Goal: Task Accomplishment & Management: Manage account settings

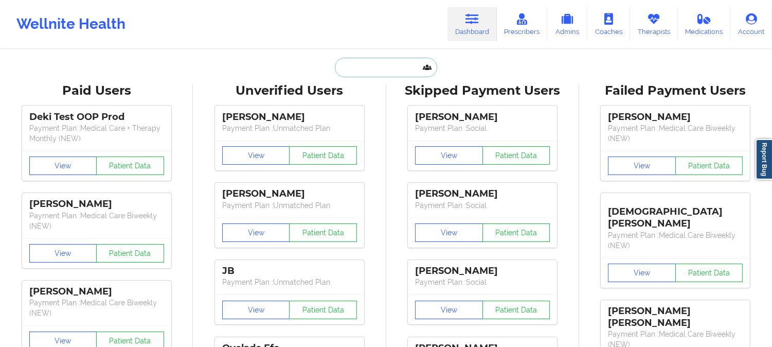
paste input "babydev5@yahoo.com"
type input "babydev5@yahoo.com"
paste input "[PERSON_NAME]"
type input "[PERSON_NAME]"
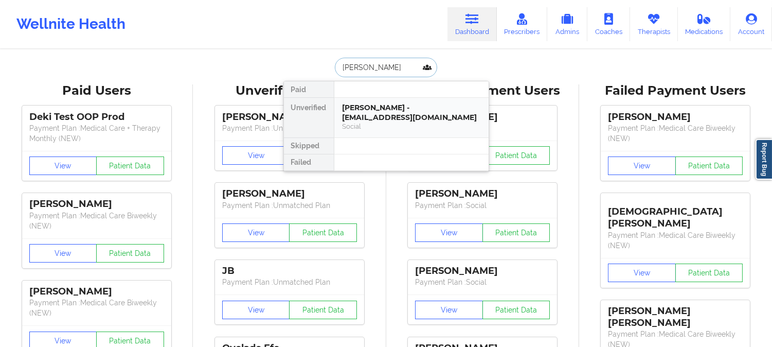
click at [410, 122] on div "Social" at bounding box center [411, 126] width 138 height 9
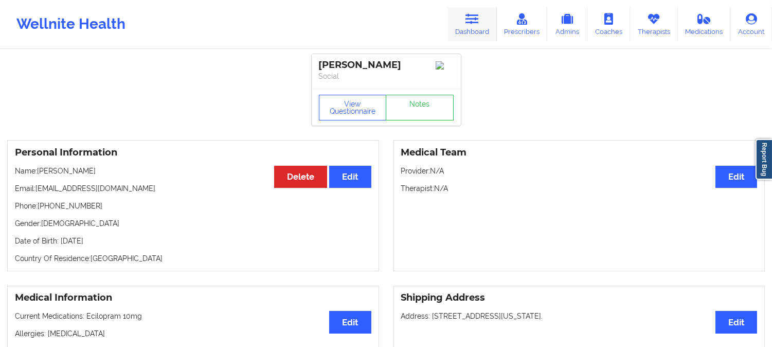
click at [456, 28] on link "Dashboard" at bounding box center [471, 24] width 49 height 34
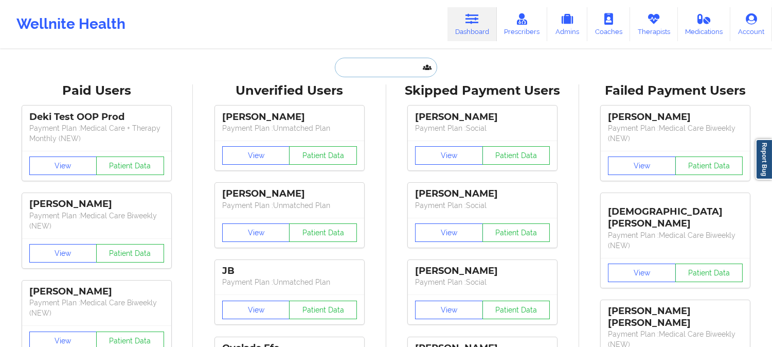
click at [383, 76] on input "text" at bounding box center [386, 68] width 102 height 20
paste input "BREANNA CRAM"
type input "BREANNA CRAM"
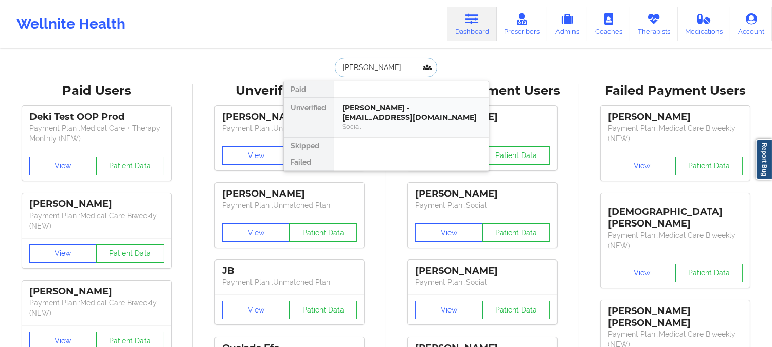
click at [381, 105] on div "BREANNA CRAM - breannamcram@gmail.com" at bounding box center [411, 112] width 138 height 19
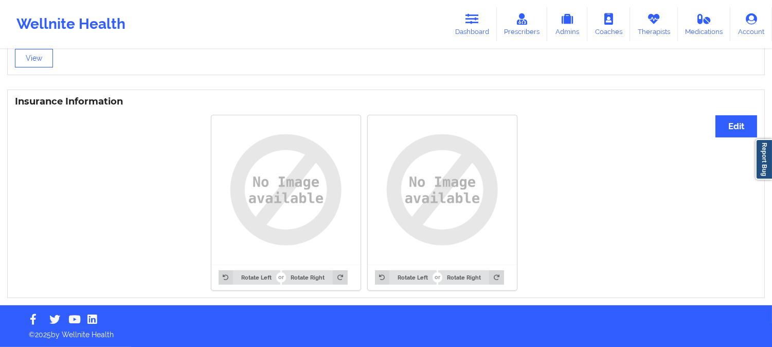
scroll to position [726, 0]
drag, startPoint x: 610, startPoint y: 307, endPoint x: 571, endPoint y: 198, distance: 115.6
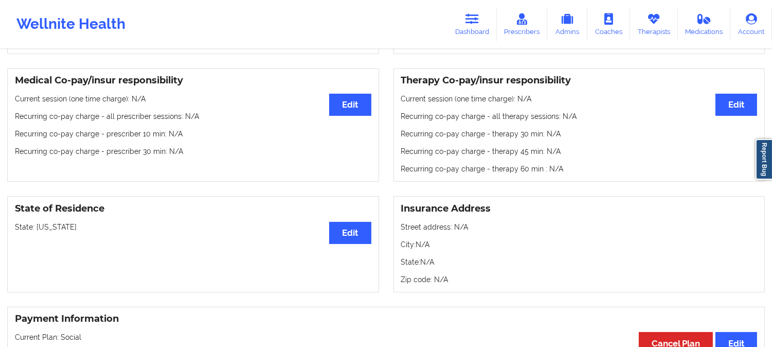
scroll to position [309, 0]
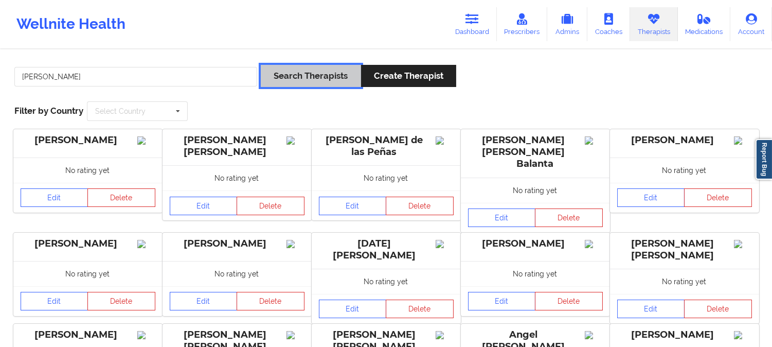
click at [315, 79] on button "Search Therapists" at bounding box center [311, 76] width 100 height 22
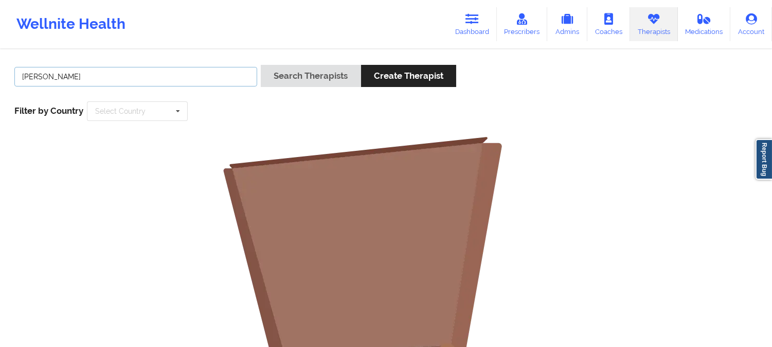
click at [195, 71] on input "[PERSON_NAME]" at bounding box center [135, 77] width 243 height 20
type input "[PERSON_NAME]"
paste input "[PERSON_NAME]"
type input "[PERSON_NAME]"
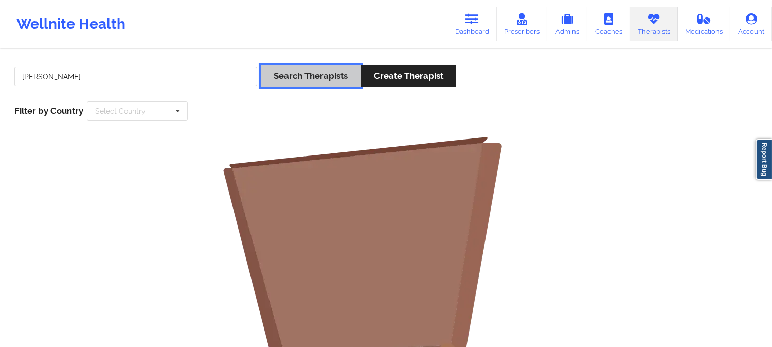
click at [321, 72] on button "Search Therapists" at bounding box center [311, 76] width 100 height 22
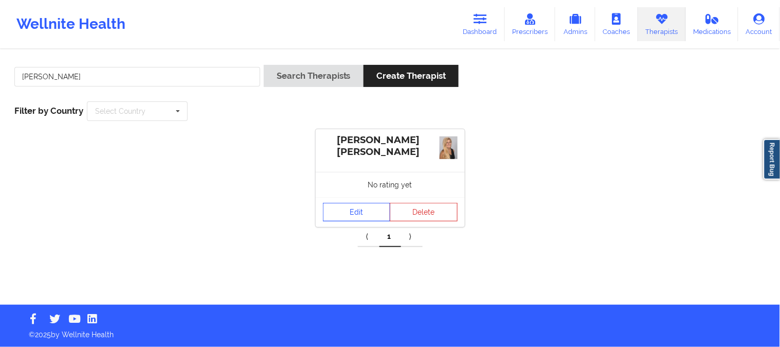
click at [363, 214] on link "Edit" at bounding box center [357, 212] width 68 height 19
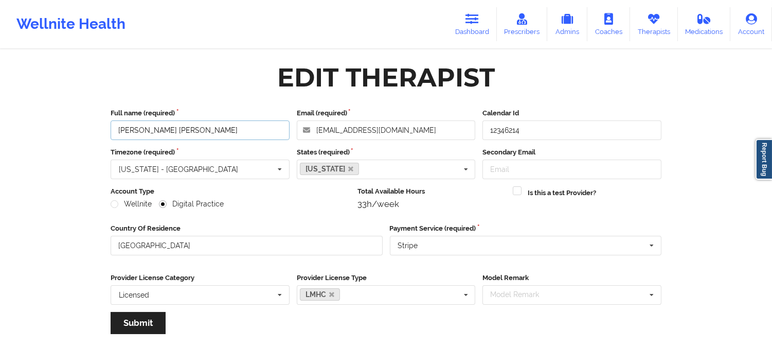
click at [239, 130] on input "[PERSON_NAME] [PERSON_NAME]" at bounding box center [200, 130] width 179 height 20
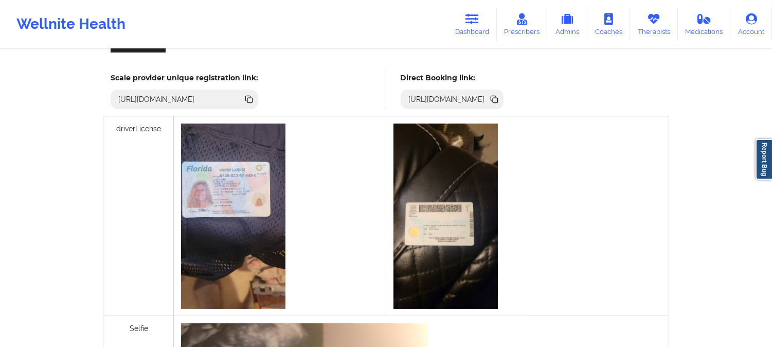
scroll to position [285, 0]
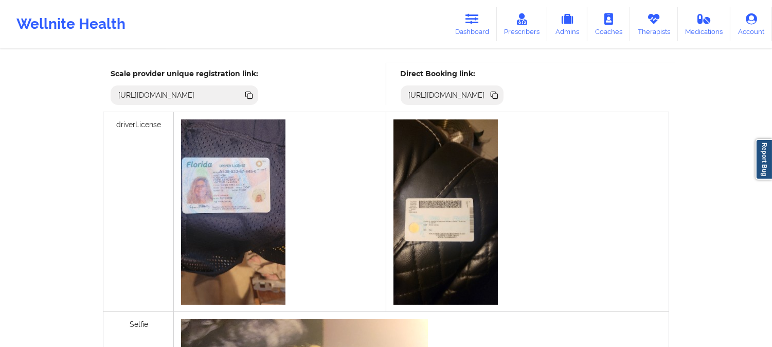
click at [498, 96] on icon at bounding box center [495, 96] width 5 height 5
click at [644, 20] on link "Therapists" at bounding box center [654, 24] width 48 height 34
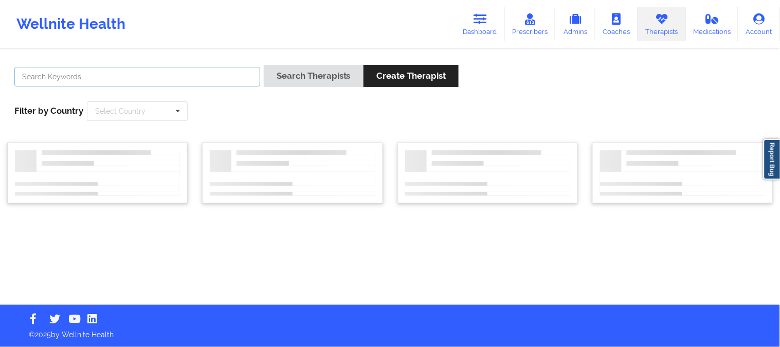
click at [158, 75] on input "text" at bounding box center [137, 77] width 246 height 20
paste input "[PERSON_NAME]"
type input "[PERSON_NAME]"
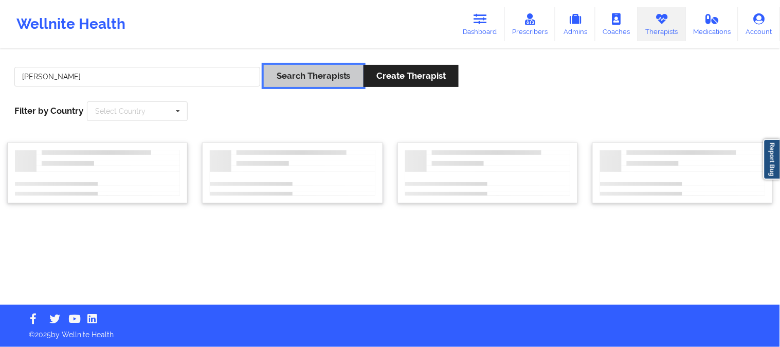
click at [287, 76] on button "Search Therapists" at bounding box center [314, 76] width 100 height 22
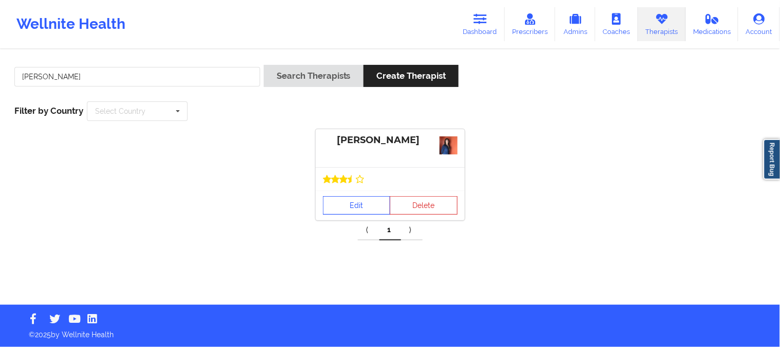
click at [360, 208] on link "Edit" at bounding box center [357, 205] width 68 height 19
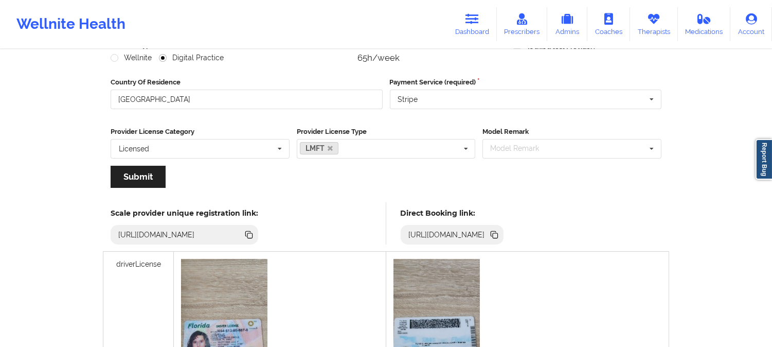
scroll to position [171, 0]
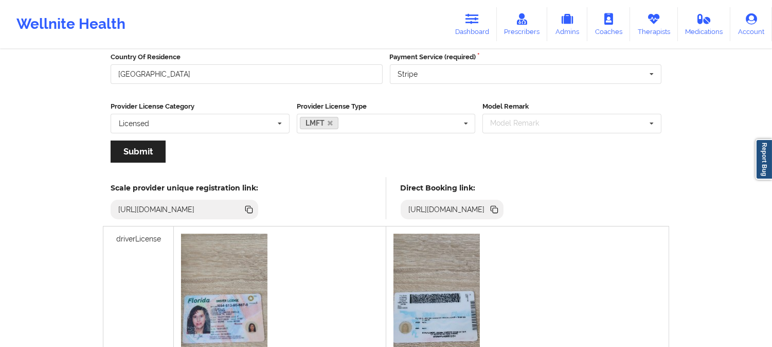
click at [498, 208] on icon at bounding box center [495, 210] width 5 height 5
click at [653, 23] on icon at bounding box center [653, 18] width 13 height 11
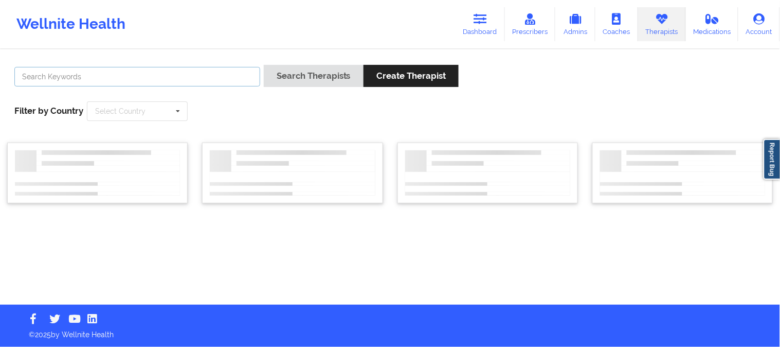
click at [213, 78] on input "text" at bounding box center [137, 77] width 246 height 20
paste input "[PERSON_NAME]"
type input "[PERSON_NAME]"
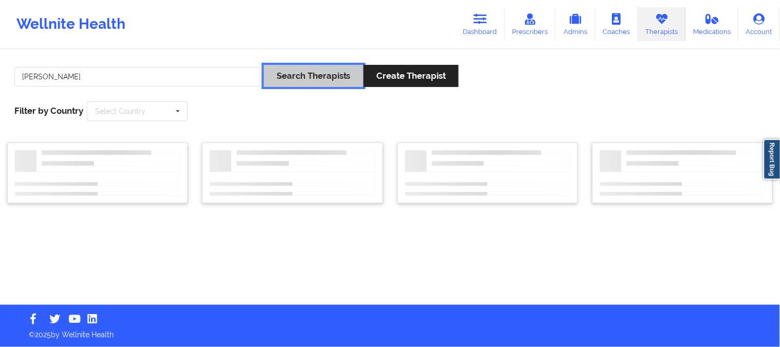
click at [284, 79] on button "Search Therapists" at bounding box center [314, 76] width 100 height 22
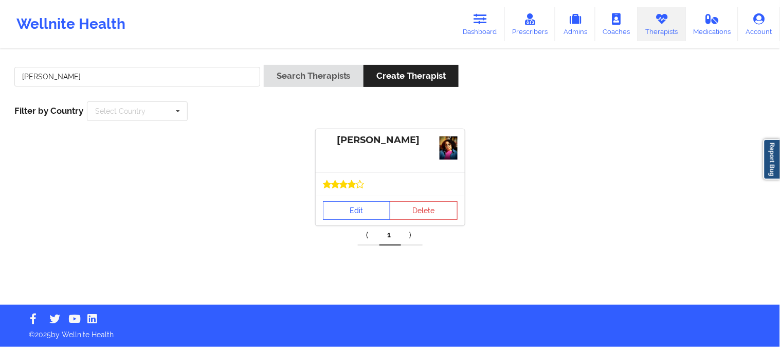
click at [364, 208] on link "Edit" at bounding box center [357, 210] width 68 height 19
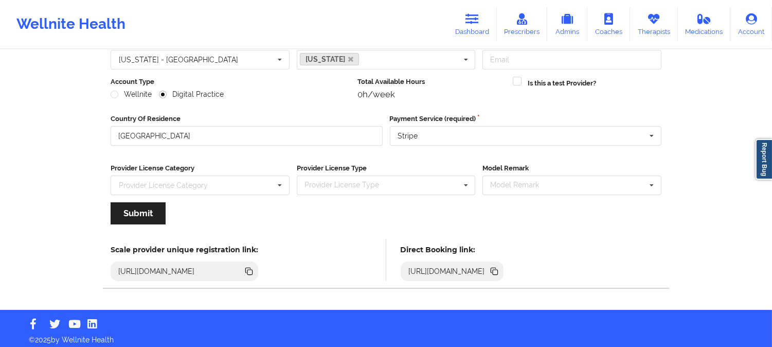
scroll to position [115, 0]
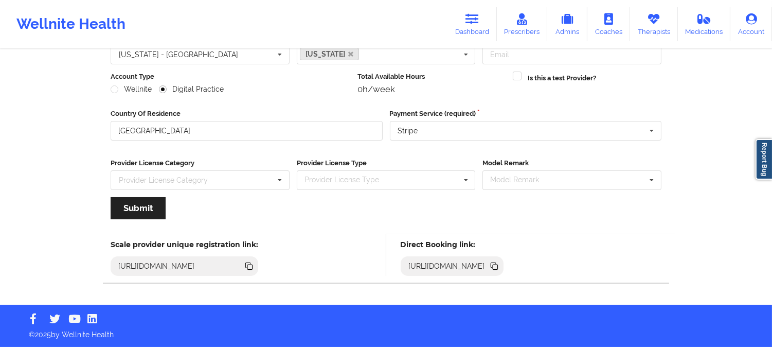
click at [498, 264] on icon at bounding box center [495, 266] width 5 height 5
click at [498, 265] on icon at bounding box center [495, 266] width 5 height 5
click at [656, 20] on icon at bounding box center [653, 18] width 13 height 11
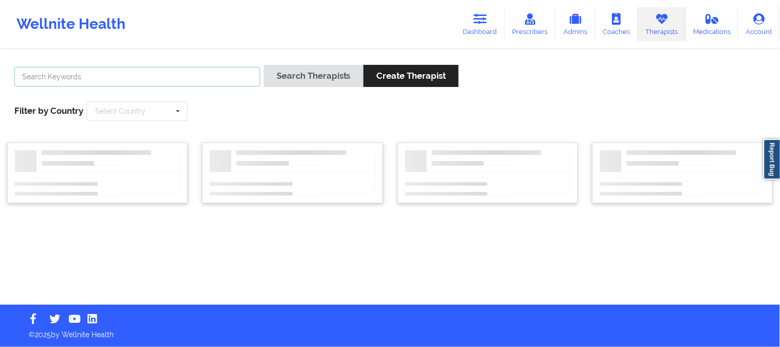
click at [149, 81] on input "text" at bounding box center [137, 77] width 246 height 20
paste input "[PERSON_NAME]"
type input "[PERSON_NAME]"
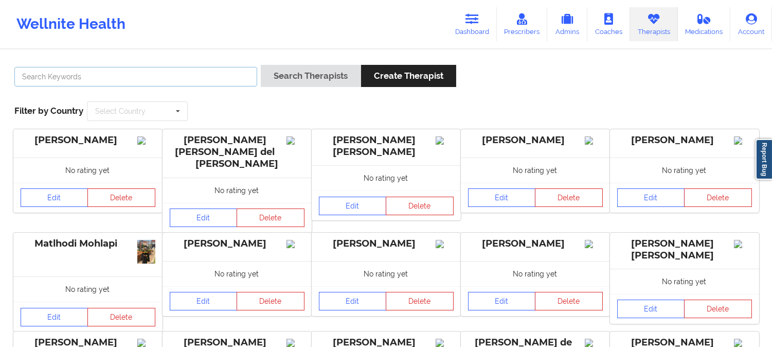
paste input "Zapatha"
type input "Zapatha"
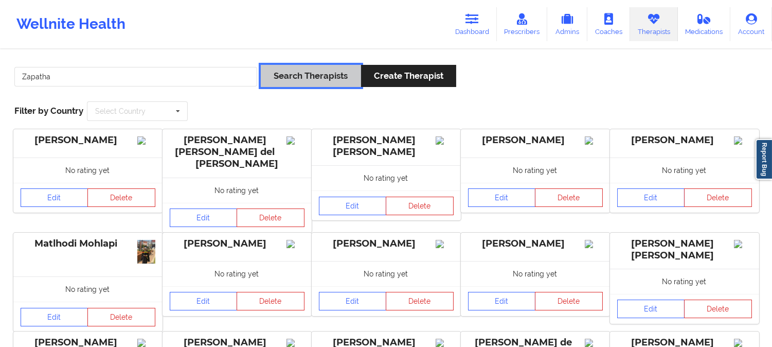
click at [325, 79] on button "Search Therapists" at bounding box center [311, 76] width 100 height 22
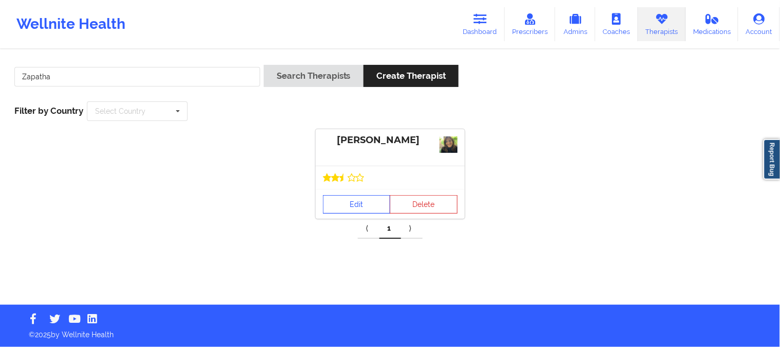
click at [358, 202] on link "Edit" at bounding box center [357, 204] width 68 height 19
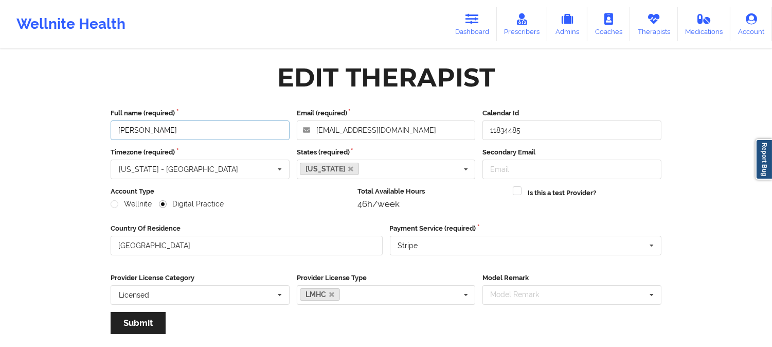
click at [244, 129] on input "[PERSON_NAME]" at bounding box center [200, 130] width 179 height 20
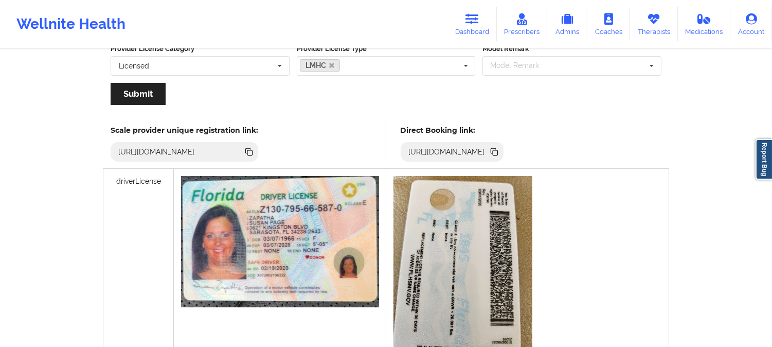
scroll to position [285, 0]
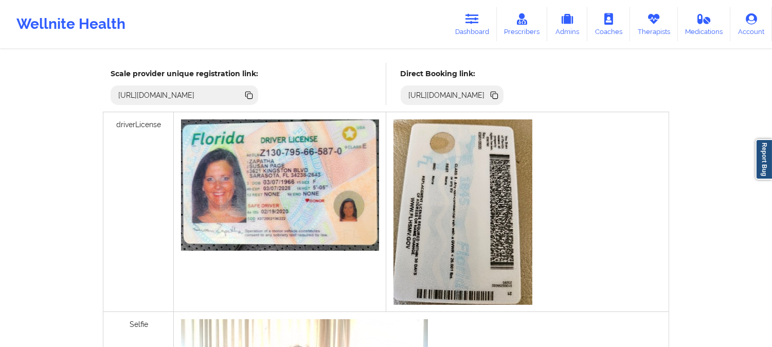
click at [498, 95] on icon at bounding box center [495, 96] width 5 height 5
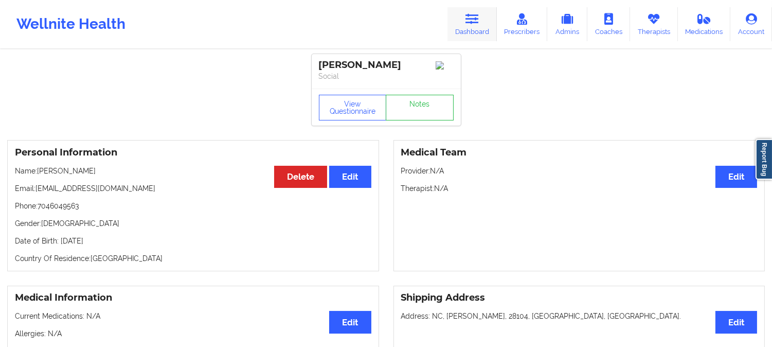
click at [468, 19] on icon at bounding box center [471, 18] width 13 height 11
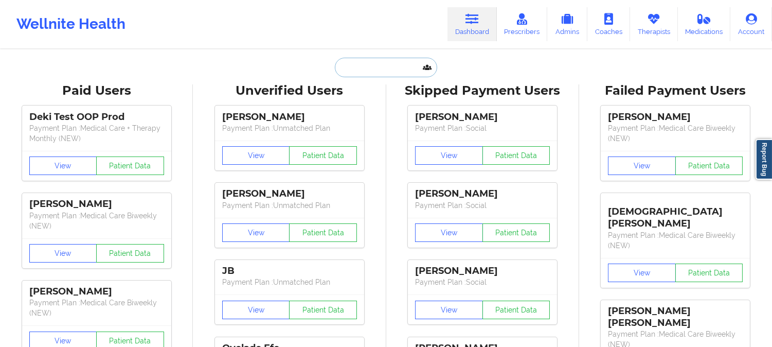
click at [393, 70] on input "text" at bounding box center [386, 68] width 102 height 20
paste input "noreli9@hotmail.com"
type input "noreli9@hotmail.com"
paste input "NORMA"
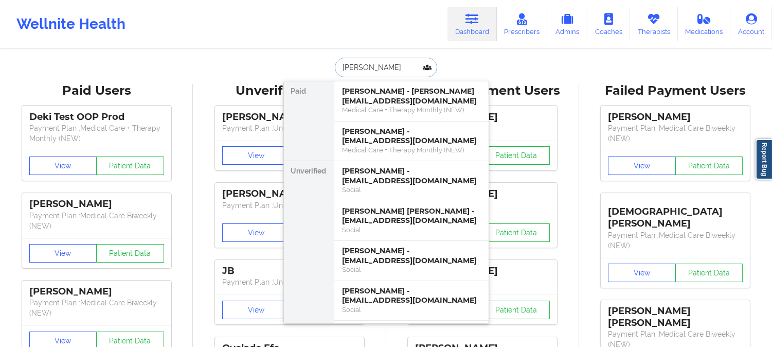
paste input "CHRISTIAN EVON"
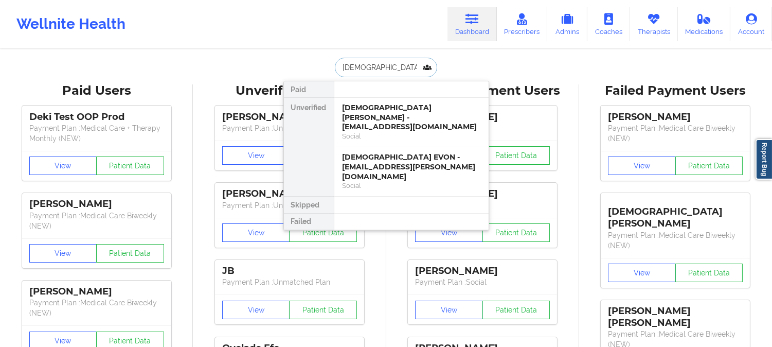
paste input "sterling.evon@gmail.com"
type input "sterling.evon@gmail.com"
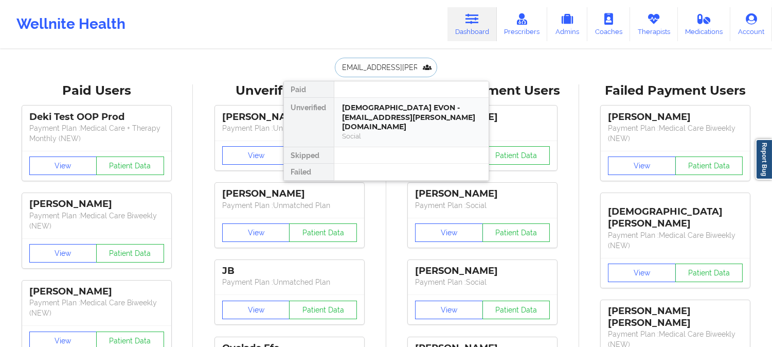
click at [379, 117] on div "CHRISTIAN EVON - sterling.evon@gmail.com" at bounding box center [411, 117] width 138 height 29
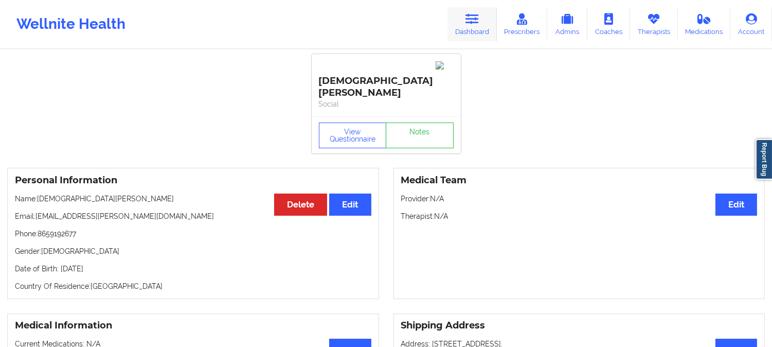
click at [473, 28] on link "Dashboard" at bounding box center [471, 24] width 49 height 34
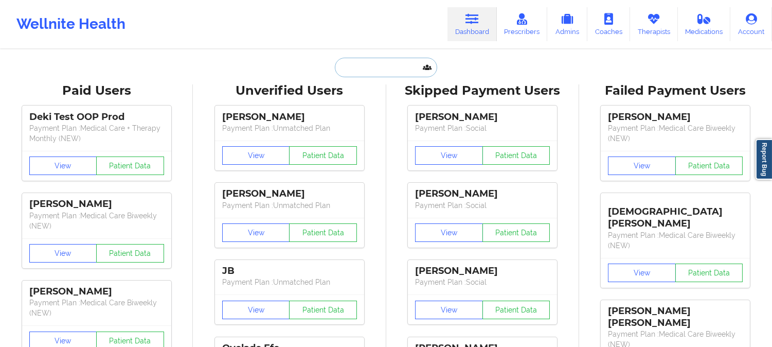
click at [385, 67] on input "text" at bounding box center [386, 68] width 102 height 20
paste input "Marissa Zinselmeier"
type input "Marissa Zinselmeier"
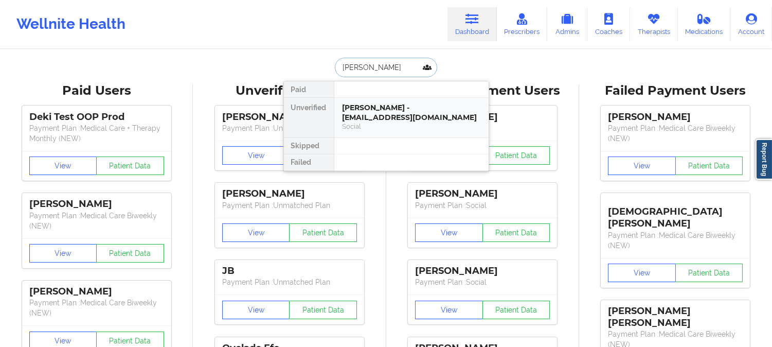
click at [397, 103] on div "Marissa Zinselmeier - marissaskinner26@gmail.com" at bounding box center [411, 112] width 138 height 19
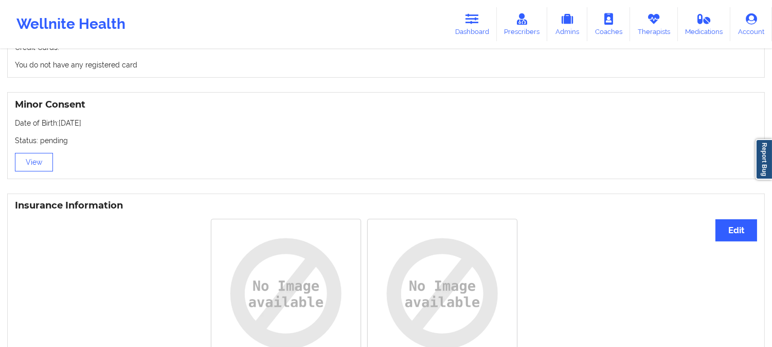
scroll to position [628, 0]
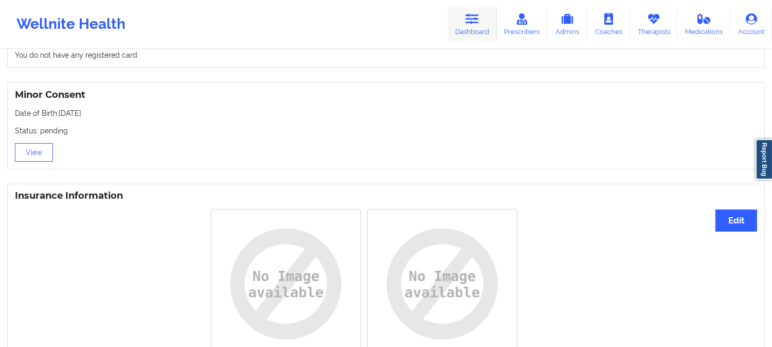
click at [481, 17] on link "Dashboard" at bounding box center [471, 24] width 49 height 34
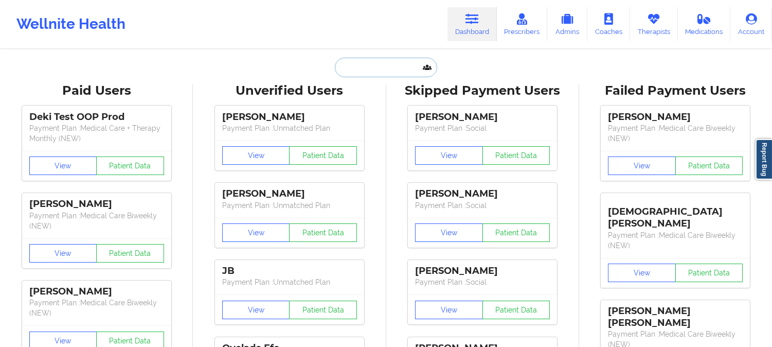
click at [385, 63] on input "text" at bounding box center [386, 68] width 102 height 20
paste input "mariakay287@gmail.com"
type input "mariakay287@gmail.com"
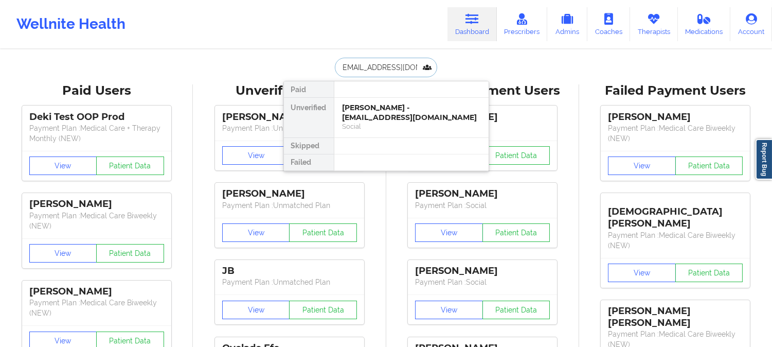
click at [396, 117] on div "Marissa Kathryn Zinselmeier - mariakay287@gmail.com" at bounding box center [411, 112] width 138 height 19
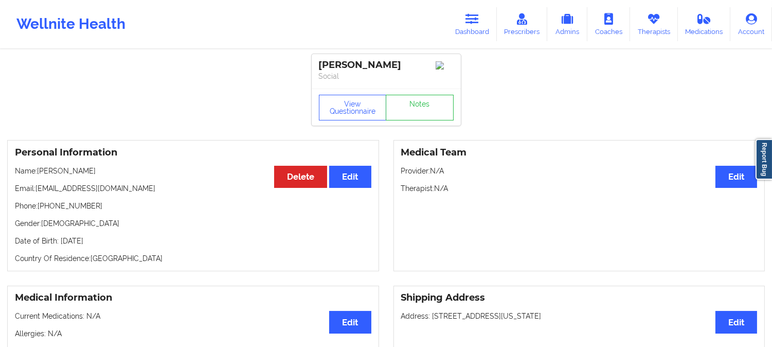
drag, startPoint x: 132, startPoint y: 181, endPoint x: 39, endPoint y: 178, distance: 93.6
click at [39, 176] on p "Name: Marissa Kathryn Zinselmeier" at bounding box center [193, 171] width 356 height 10
copy p "Marissa Kathryn Zinselmeier"
click at [355, 120] on button "View Questionnaire" at bounding box center [353, 108] width 68 height 26
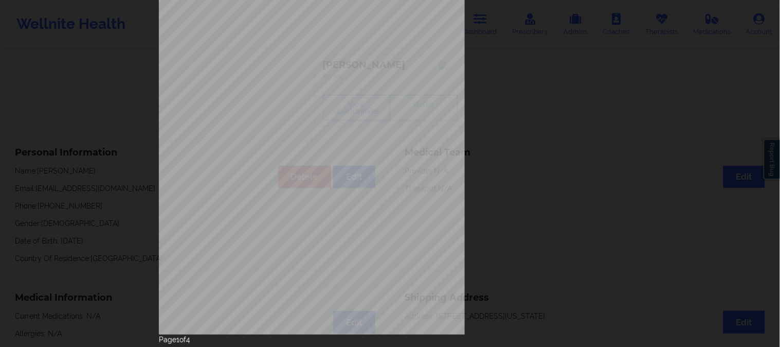
scroll to position [144, 0]
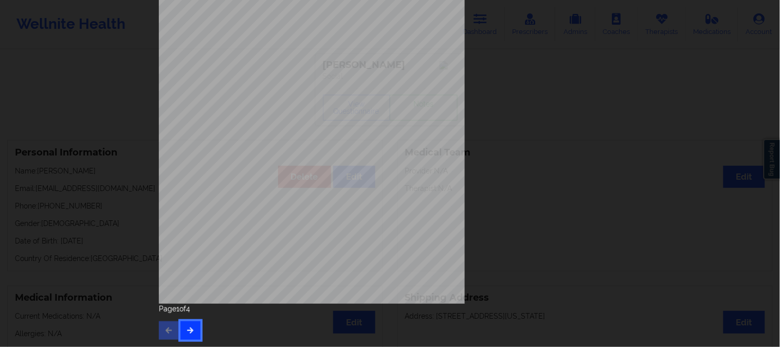
click at [189, 327] on icon "button" at bounding box center [190, 329] width 9 height 6
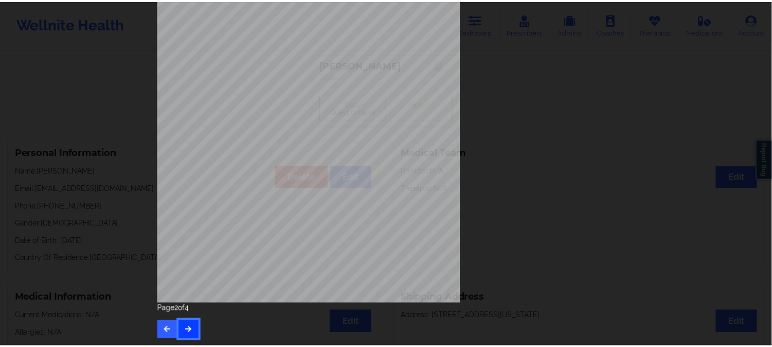
scroll to position [0, 0]
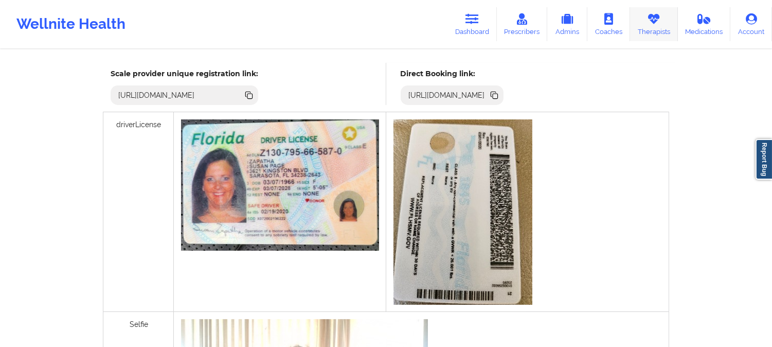
click at [640, 22] on link "Therapists" at bounding box center [654, 24] width 48 height 34
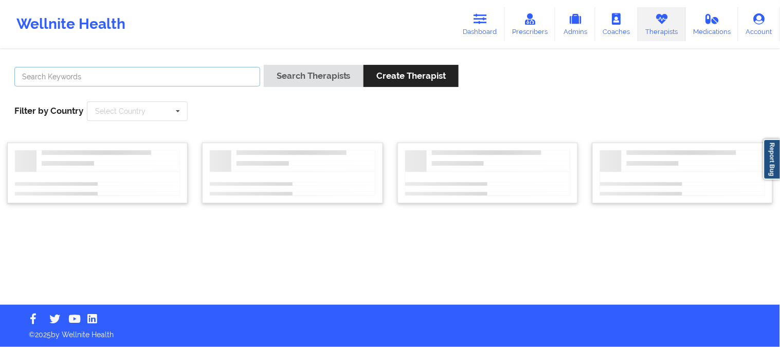
click at [204, 71] on input "text" at bounding box center [137, 77] width 246 height 20
paste input "Marchita Hill"
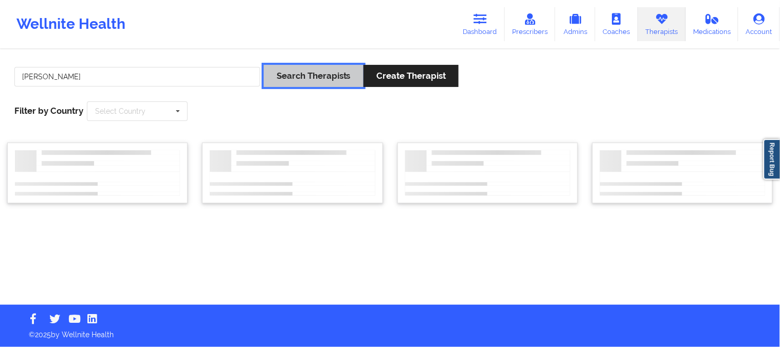
click at [277, 73] on button "Search Therapists" at bounding box center [314, 76] width 100 height 22
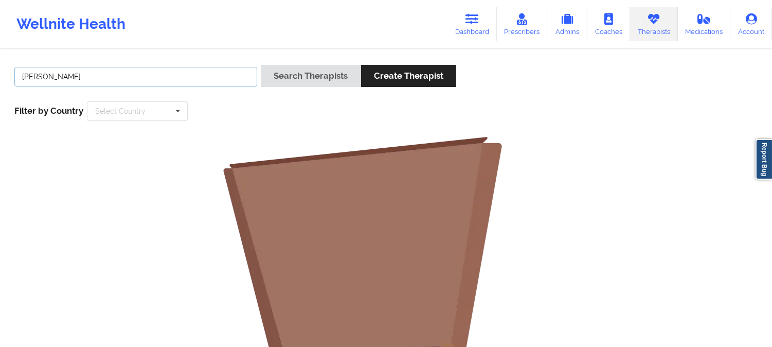
click at [54, 76] on input "Marchita Hill" at bounding box center [135, 77] width 243 height 20
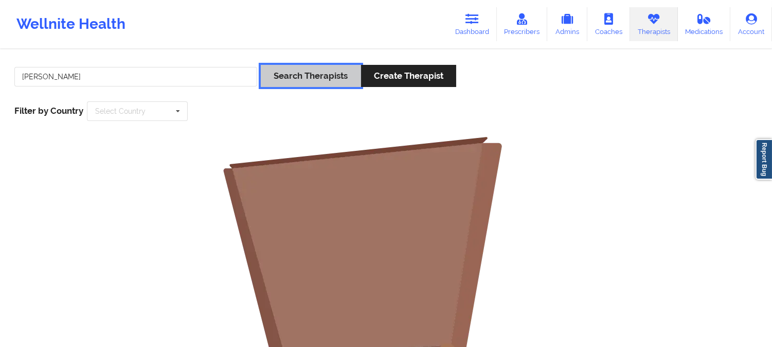
click at [299, 86] on button "Search Therapists" at bounding box center [311, 76] width 100 height 22
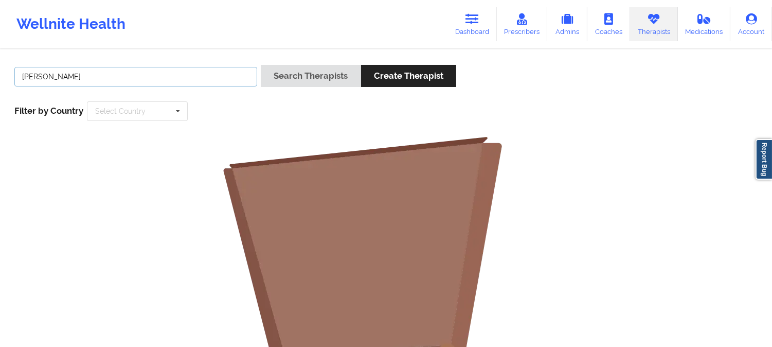
click at [217, 79] on input "Marchita Hill" at bounding box center [135, 77] width 243 height 20
type input "Marchita"
click at [261, 65] on button "Search Therapists" at bounding box center [311, 76] width 100 height 22
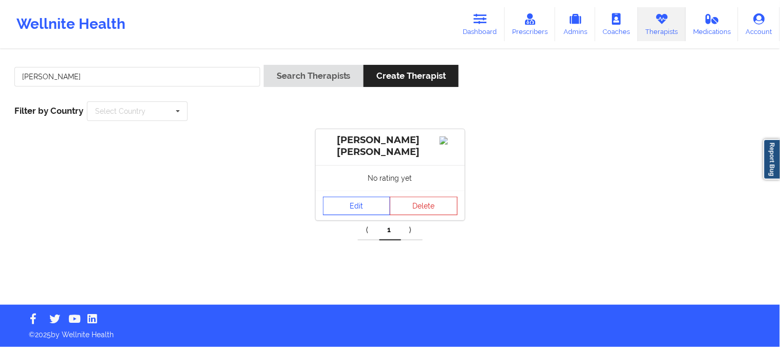
click at [353, 205] on link "Edit" at bounding box center [357, 205] width 68 height 19
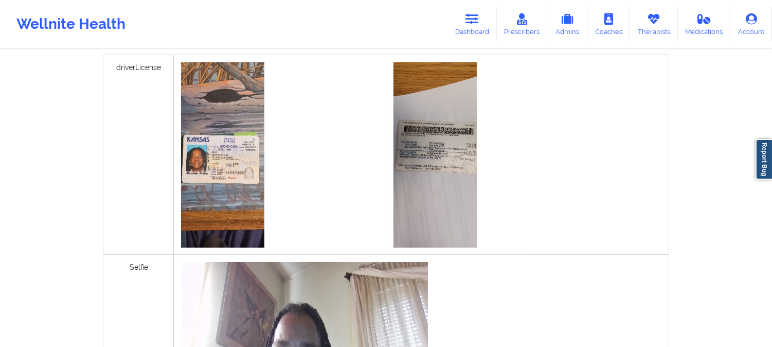
scroll to position [285, 0]
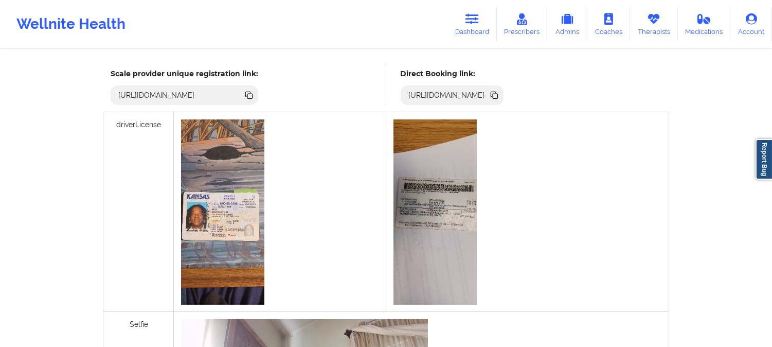
click at [500, 95] on icon at bounding box center [493, 94] width 11 height 11
